Goal: Task Accomplishment & Management: Manage account settings

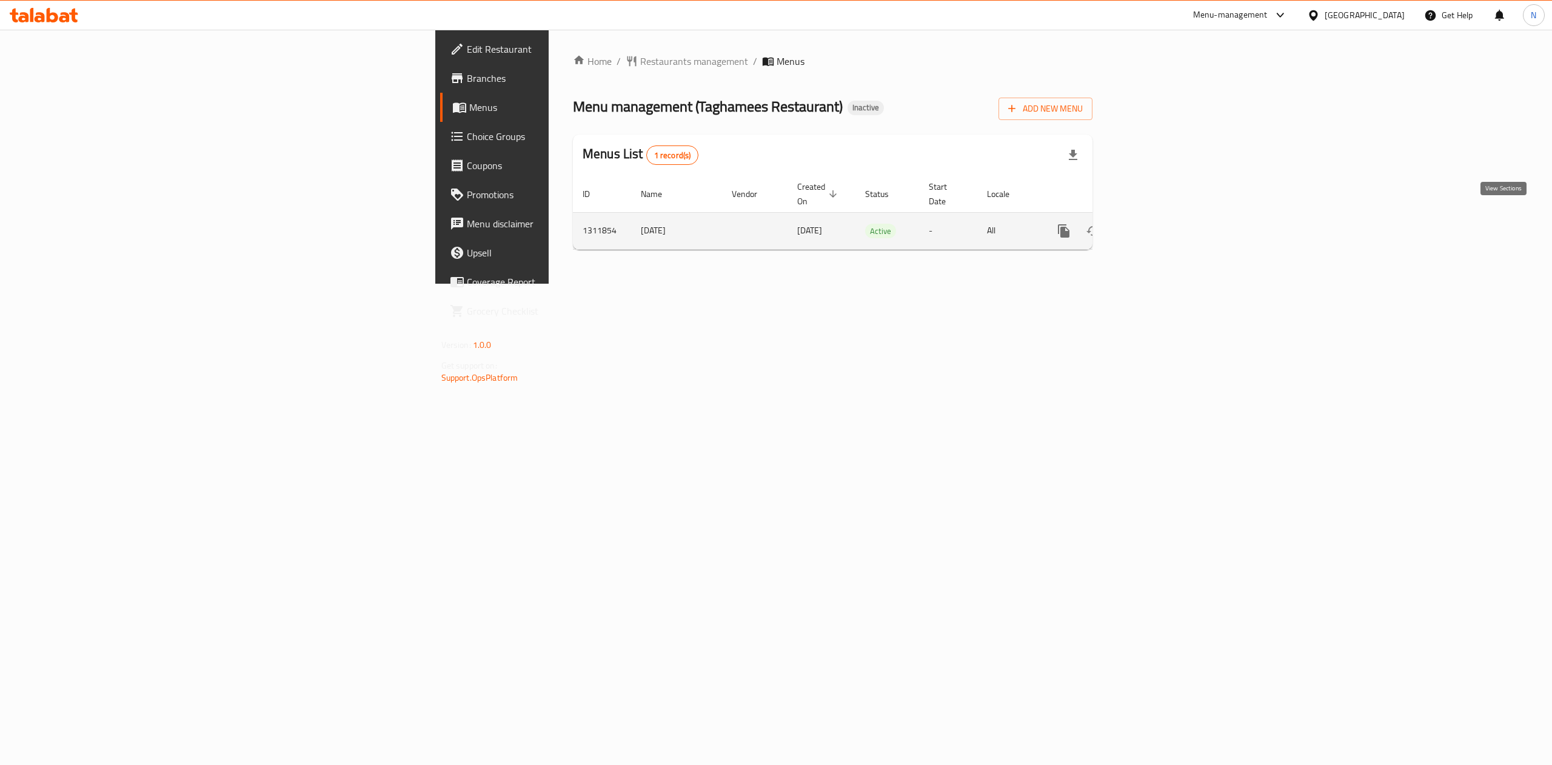
click at [1159, 224] on icon "enhanced table" at bounding box center [1151, 231] width 15 height 15
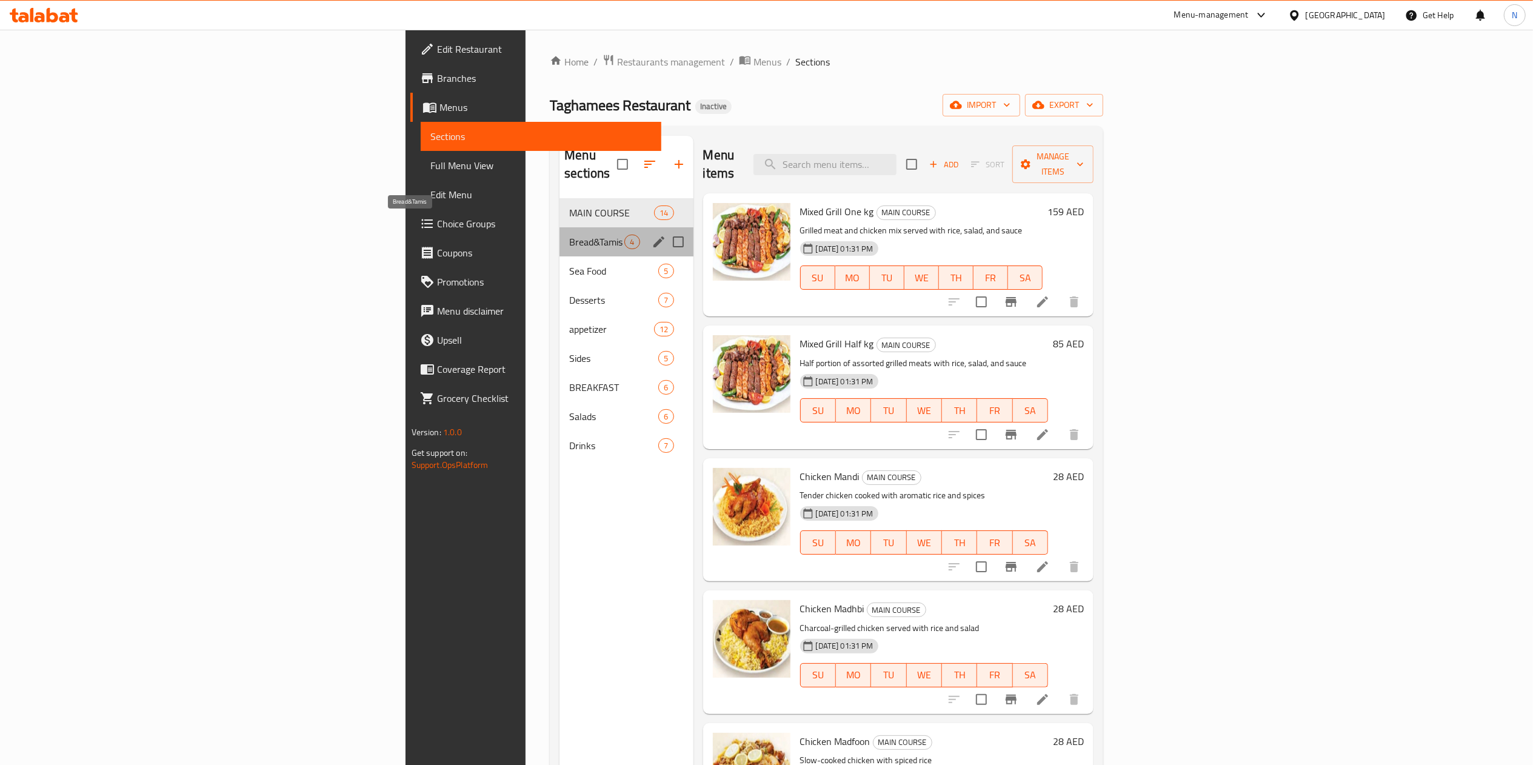
click at [569, 235] on span "Bread&Tamis" at bounding box center [596, 242] width 55 height 15
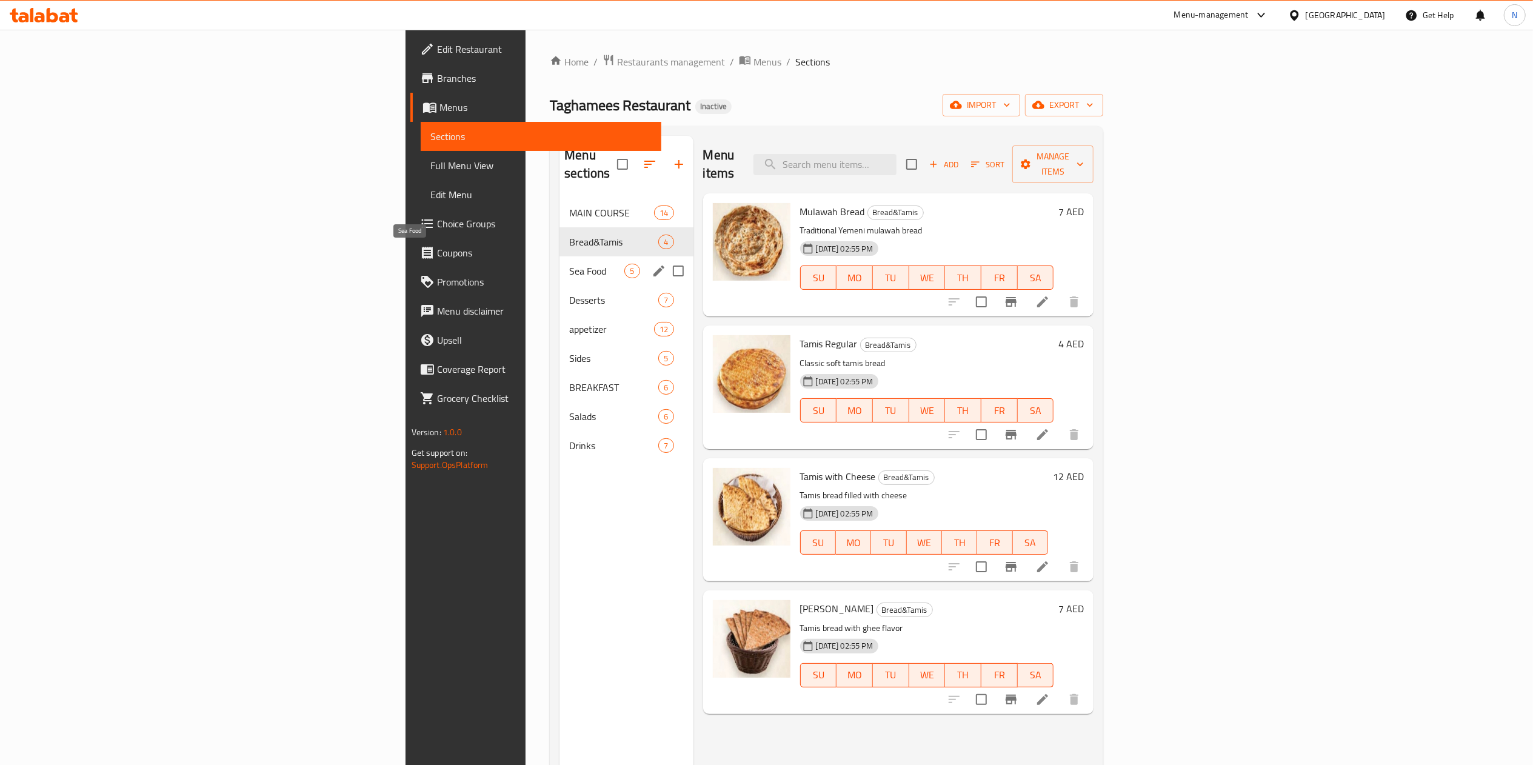
click at [569, 264] on span "Sea Food" at bounding box center [596, 271] width 55 height 15
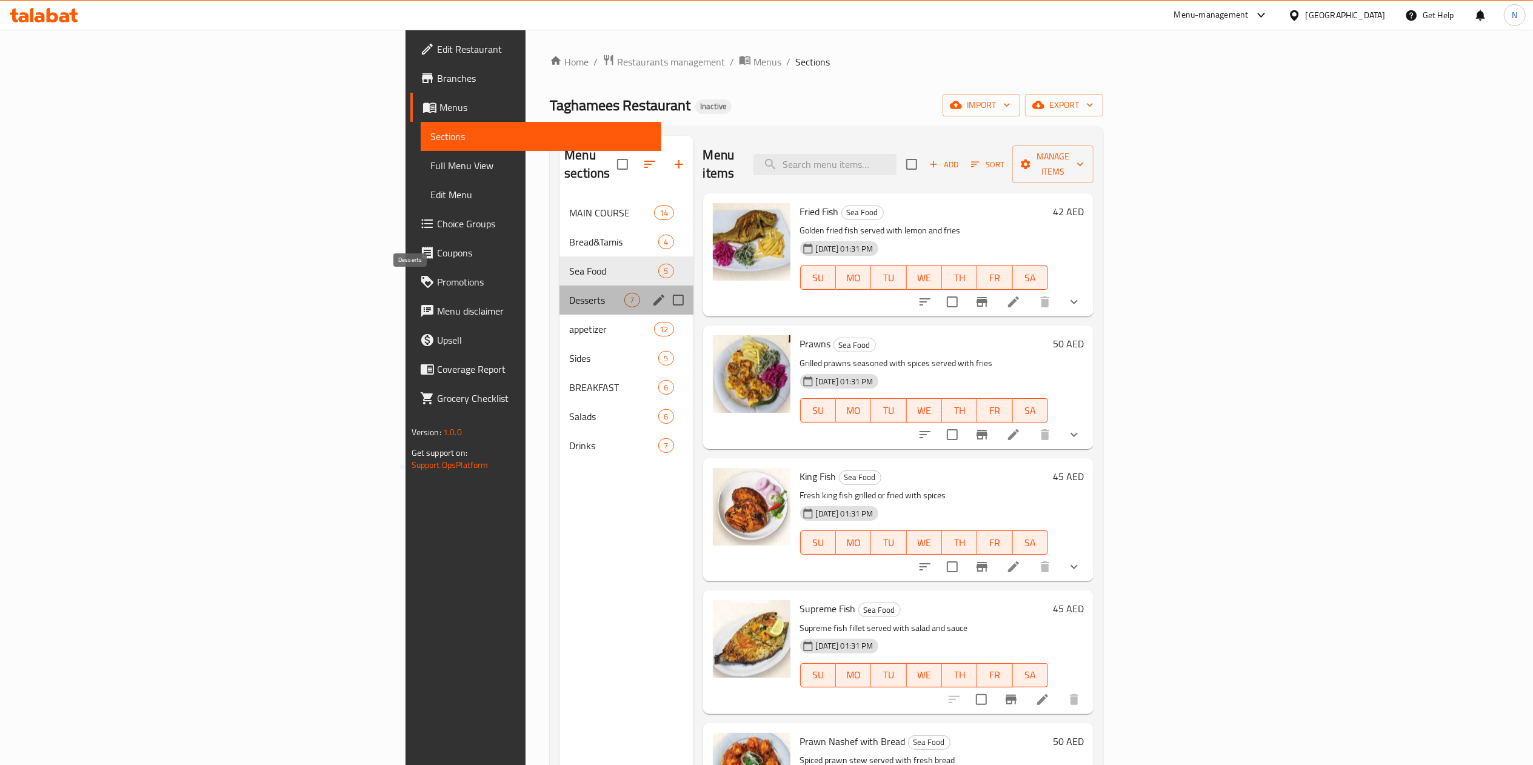
click at [569, 293] on span "Desserts" at bounding box center [596, 300] width 55 height 15
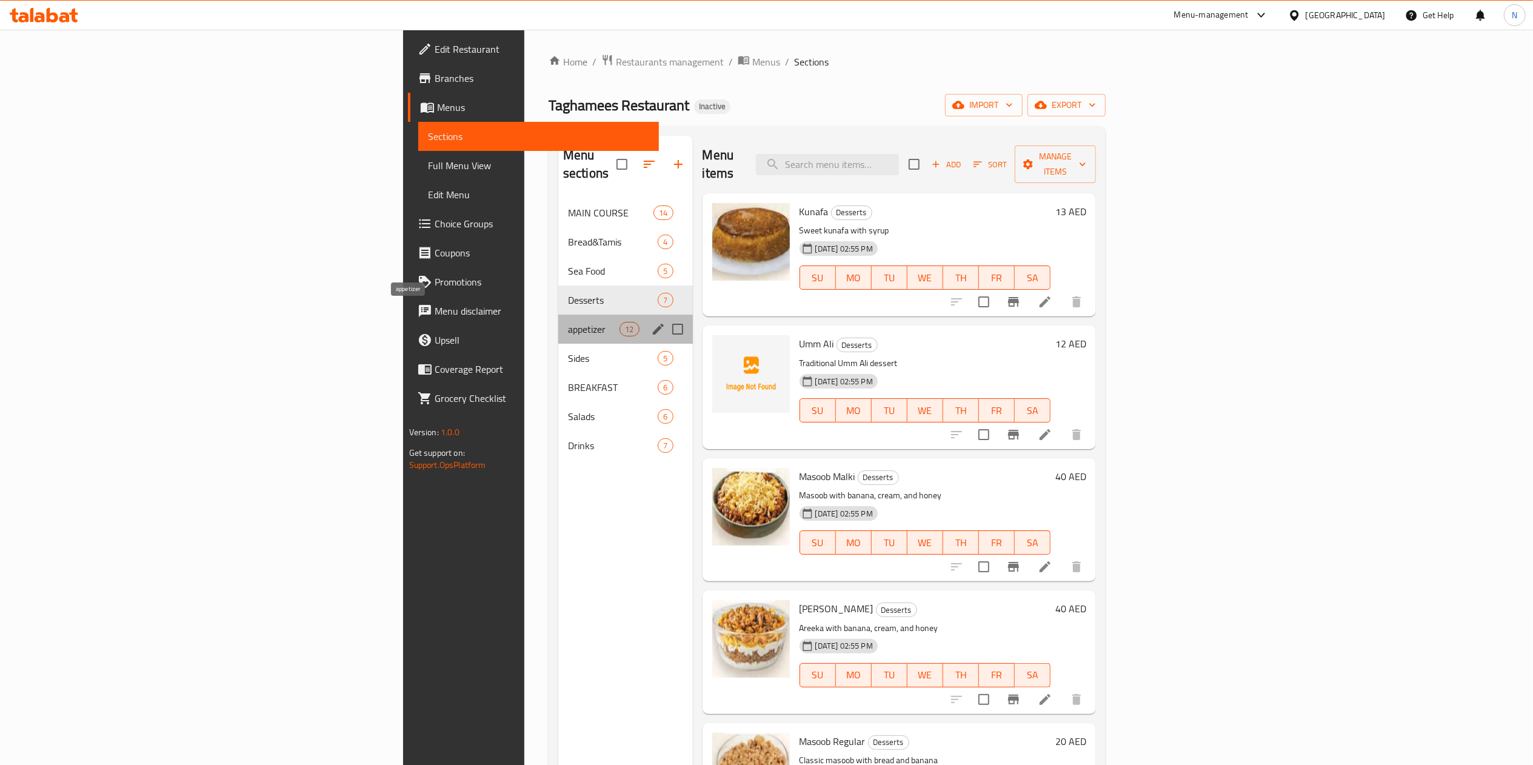
click at [568, 322] on span "appetizer" at bounding box center [594, 329] width 52 height 15
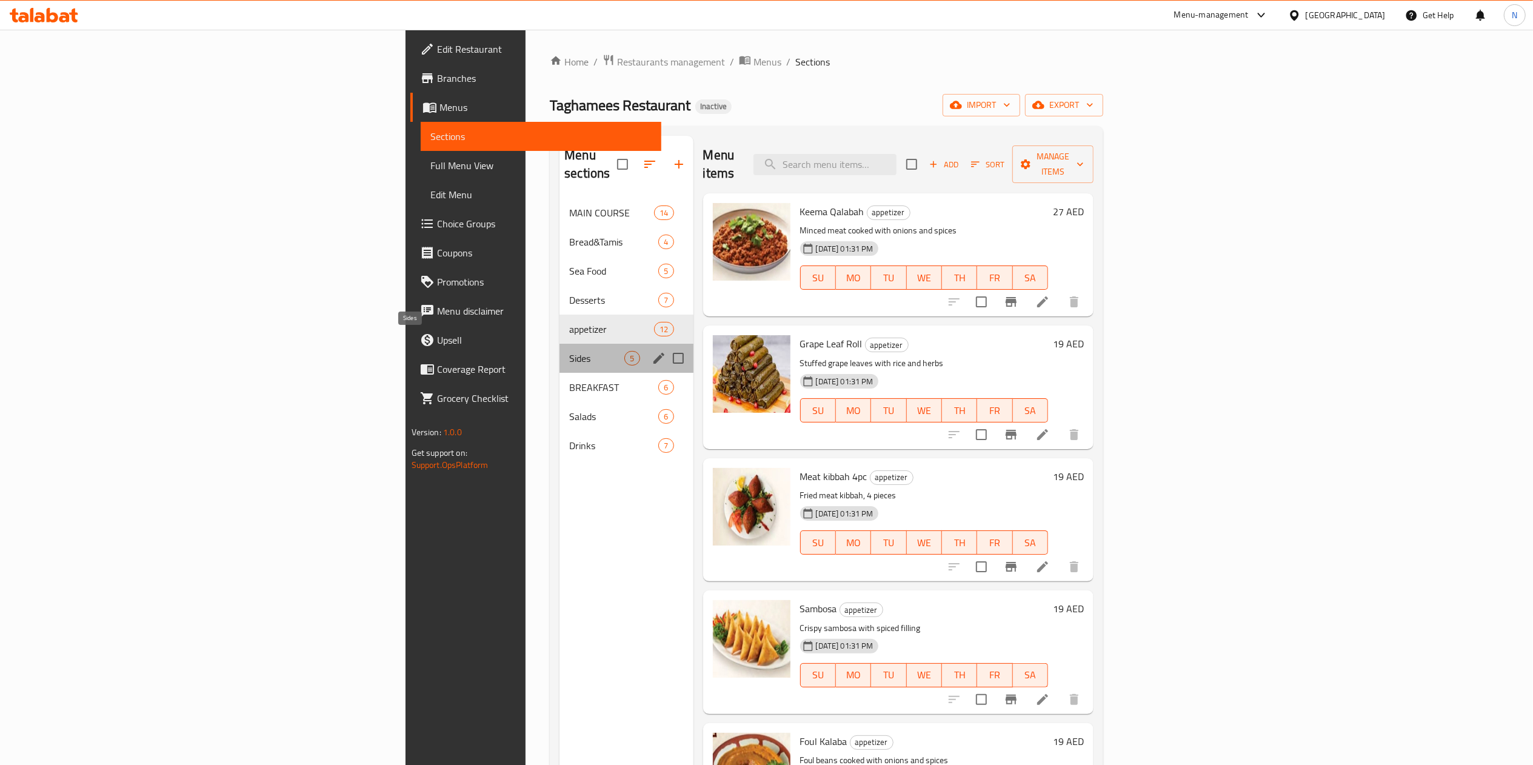
click at [569, 351] on span "Sides" at bounding box center [596, 358] width 55 height 15
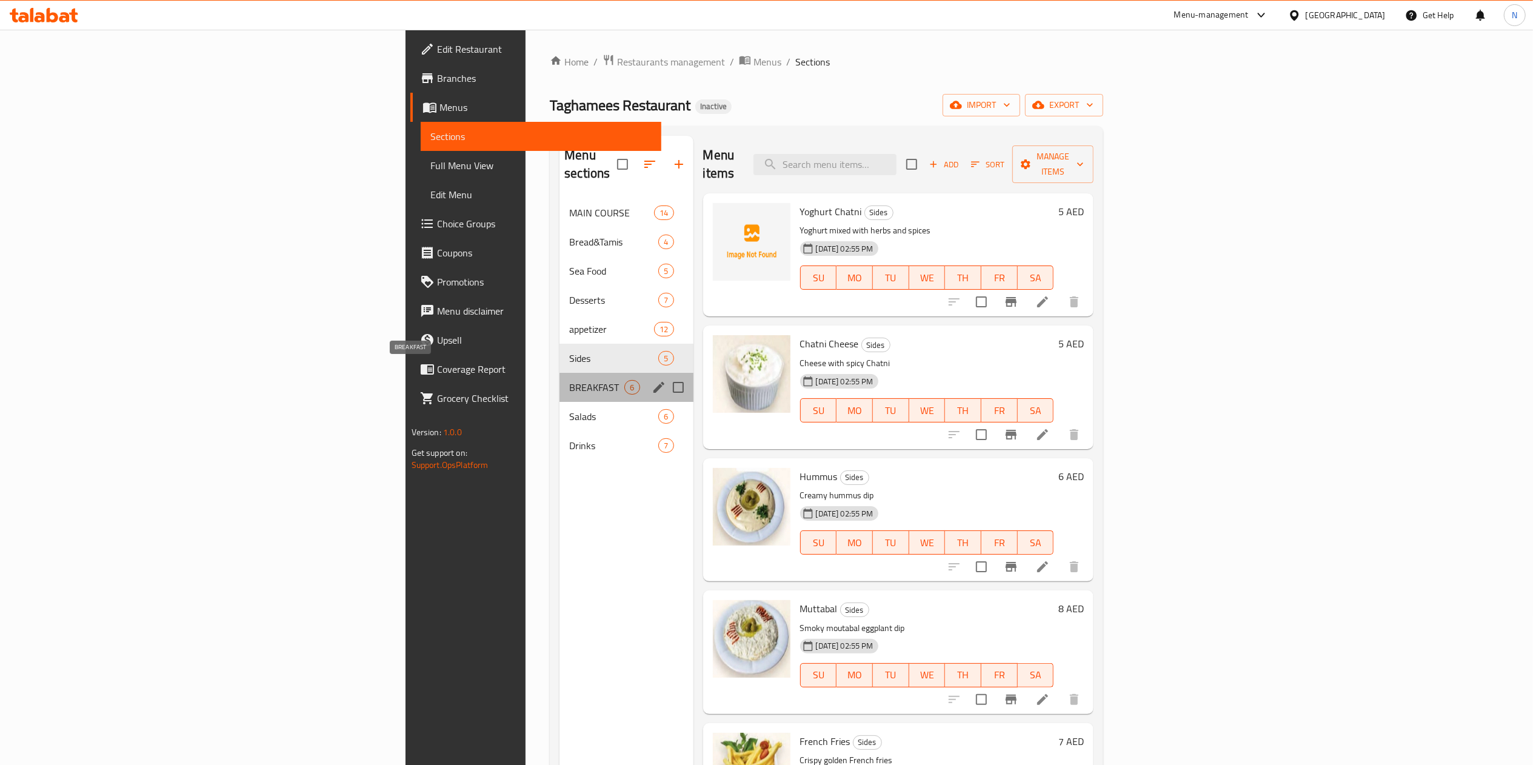
click at [569, 380] on span "BREAKFAST" at bounding box center [596, 387] width 55 height 15
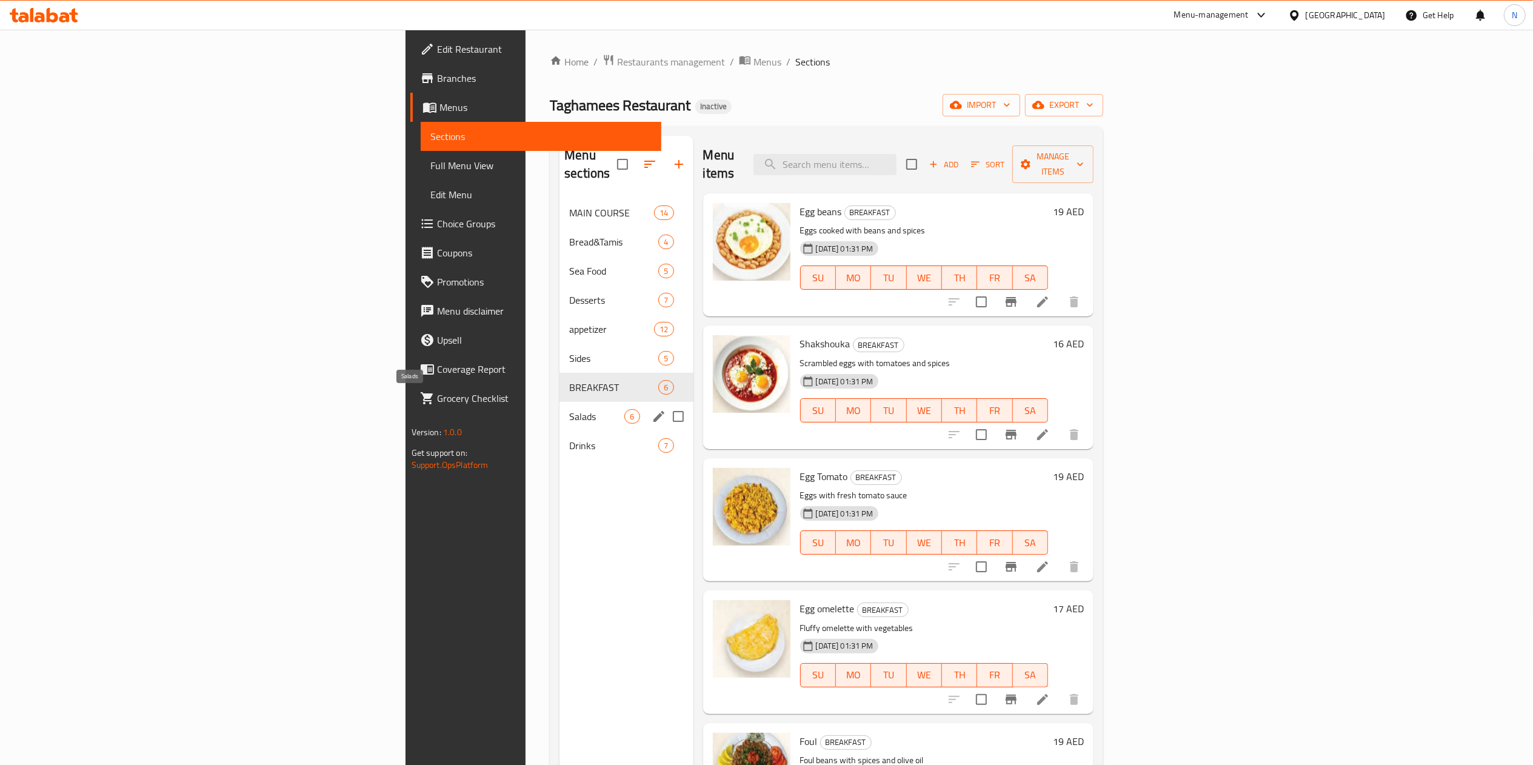
click at [569, 409] on span "Salads" at bounding box center [596, 416] width 55 height 15
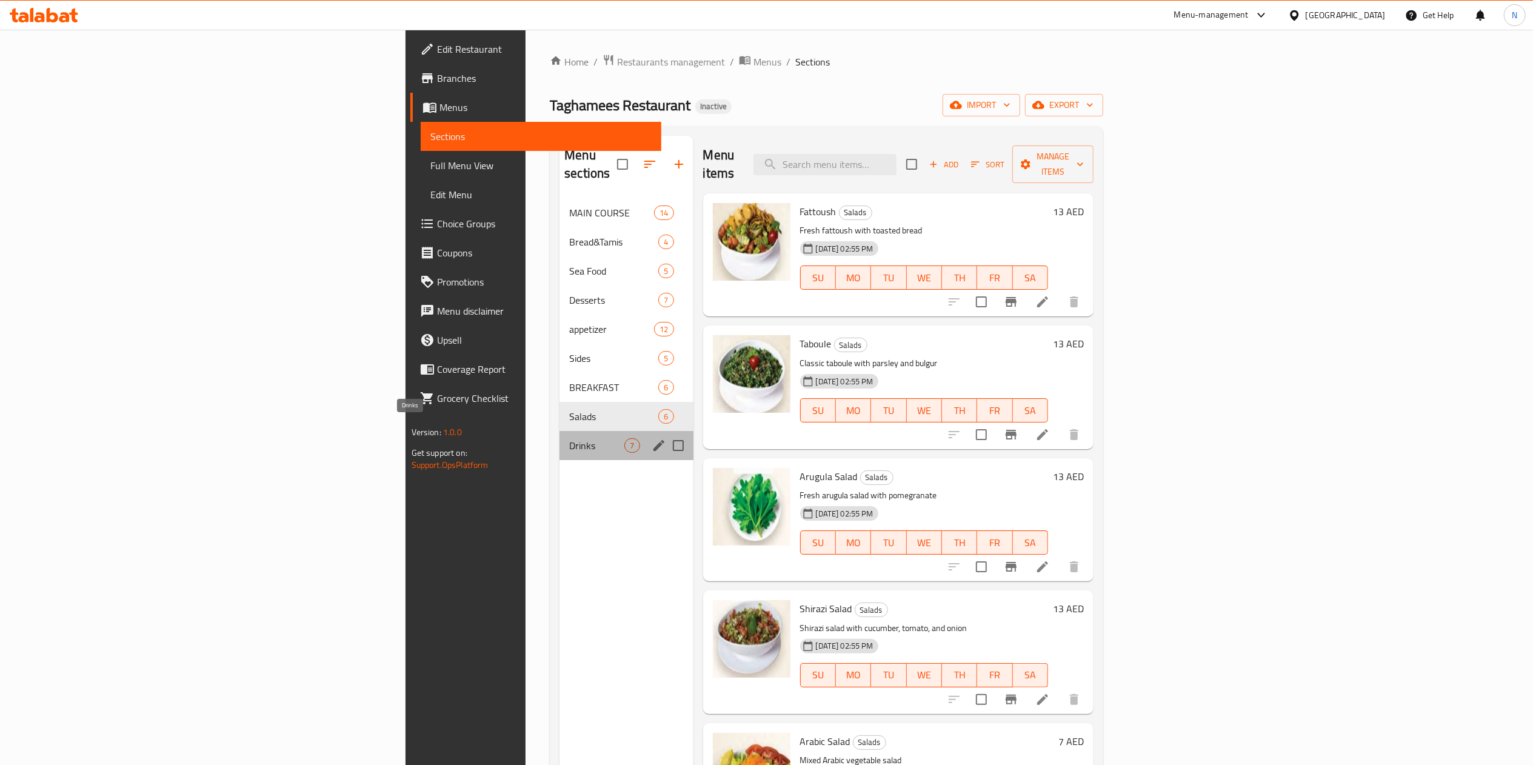
click at [569, 438] on span "Drinks" at bounding box center [596, 445] width 55 height 15
